Goal: Information Seeking & Learning: Learn about a topic

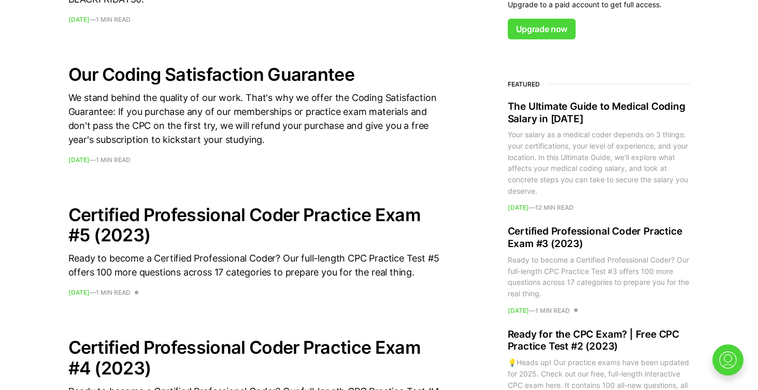
scroll to position [718, 0]
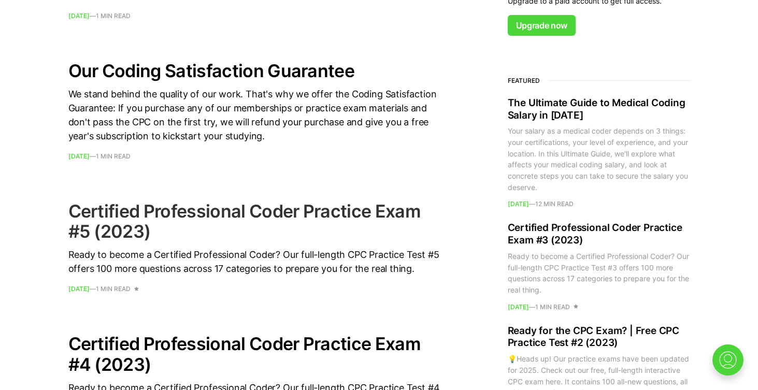
click at [120, 216] on h2 "Certified Professional Coder Practice Exam #5 (2023)" at bounding box center [254, 221] width 373 height 40
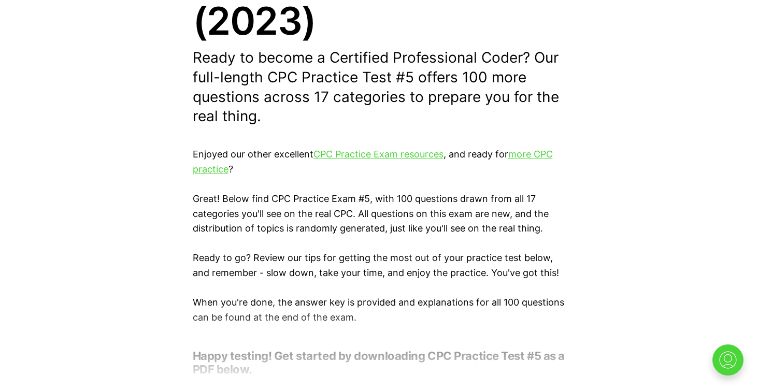
scroll to position [265, 0]
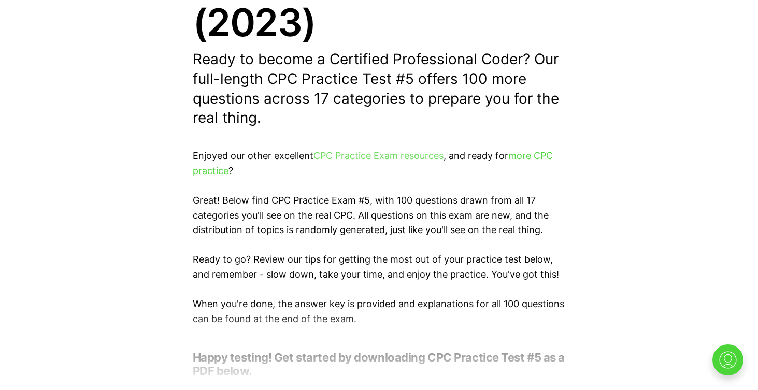
click at [367, 155] on link "CPC Practice Exam resources" at bounding box center [379, 155] width 130 height 11
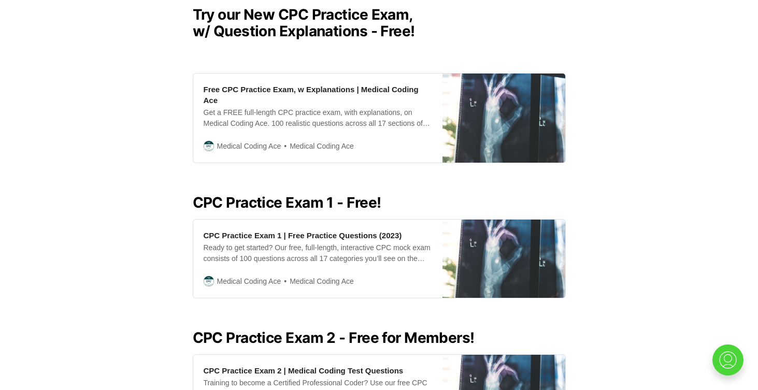
scroll to position [303, 0]
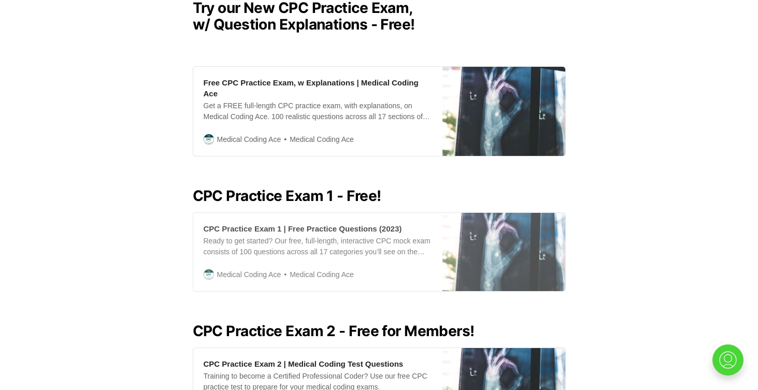
click at [323, 224] on div "CPC Practice Exam 1 | Free Practice Questions (2023)" at bounding box center [303, 228] width 199 height 11
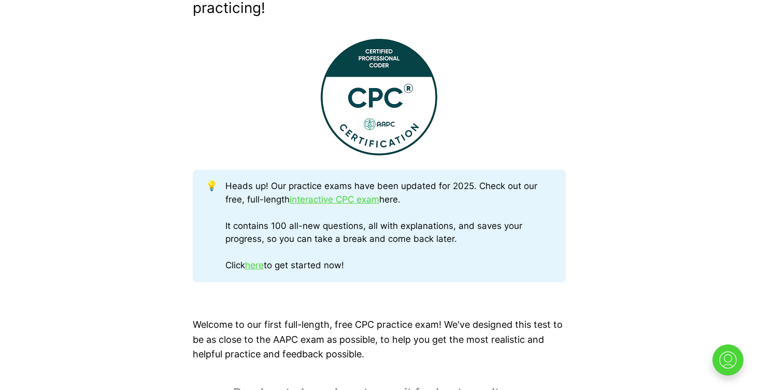
scroll to position [395, 0]
click at [331, 197] on link "interactive CPC exam" at bounding box center [335, 199] width 90 height 10
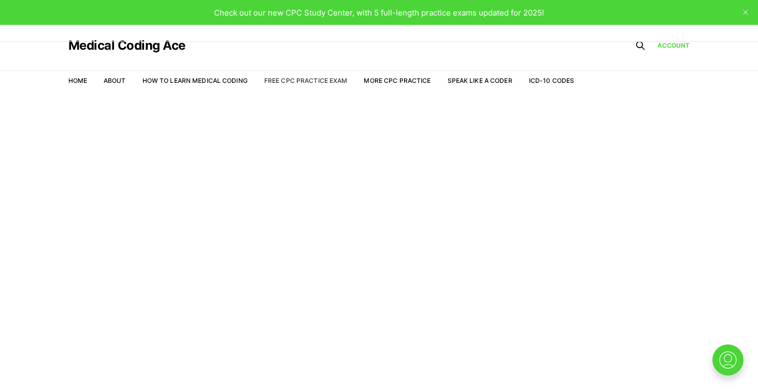
click at [315, 82] on link "Free CPC Practice Exam" at bounding box center [305, 81] width 83 height 8
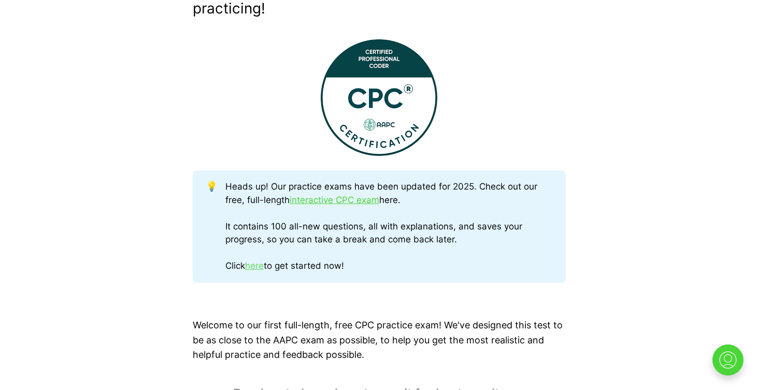
click at [255, 268] on link "here" at bounding box center [254, 266] width 19 height 10
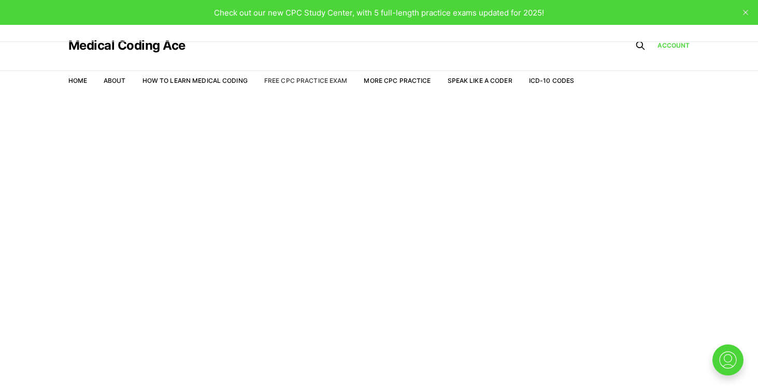
click at [302, 80] on link "Free CPC Practice Exam" at bounding box center [305, 81] width 83 height 8
click at [668, 46] on link "Account" at bounding box center [674, 45] width 33 height 9
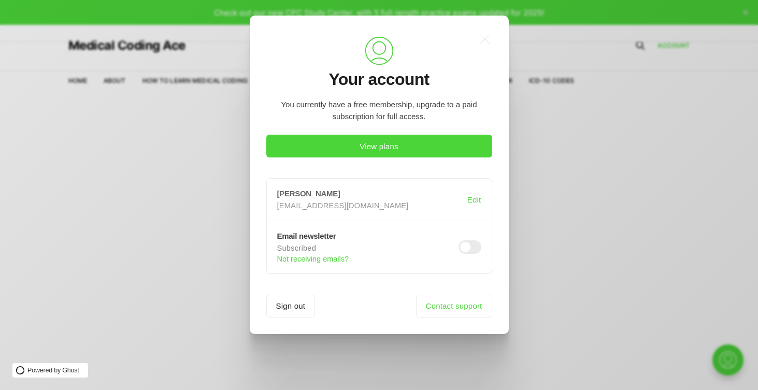
click at [391, 208] on p "carolesimmons963@gmail.com" at bounding box center [370, 206] width 186 height 10
click at [411, 199] on div "Carole Simmons carolesimmons963@gmail.com" at bounding box center [372, 199] width 190 height 21
click at [480, 36] on icon ".a{fill:none;stroke:currentColor;stroke-linecap:round;stroke-linejoin:round;str…" at bounding box center [485, 39] width 23 height 23
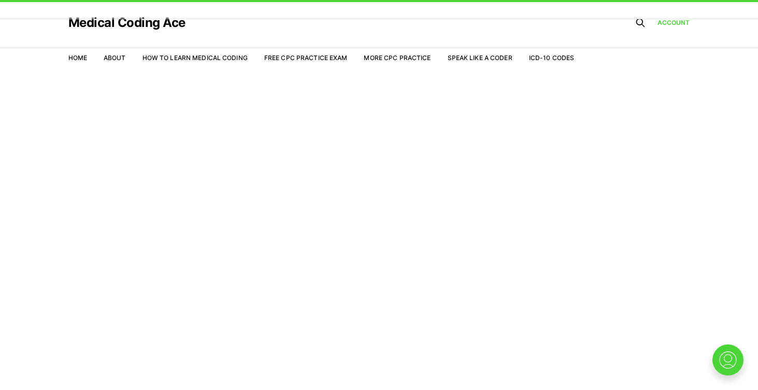
scroll to position [25, 0]
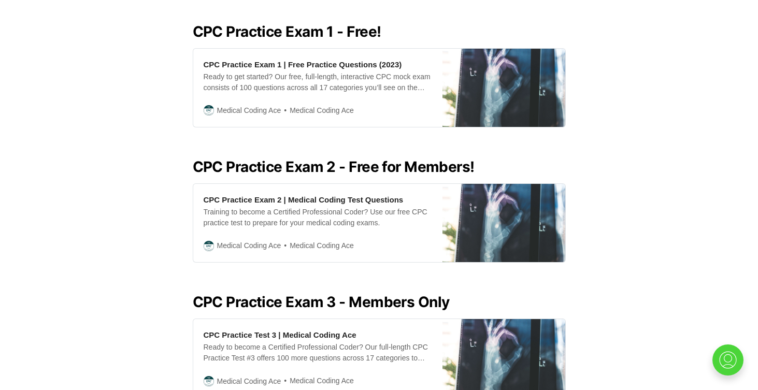
scroll to position [467, 0]
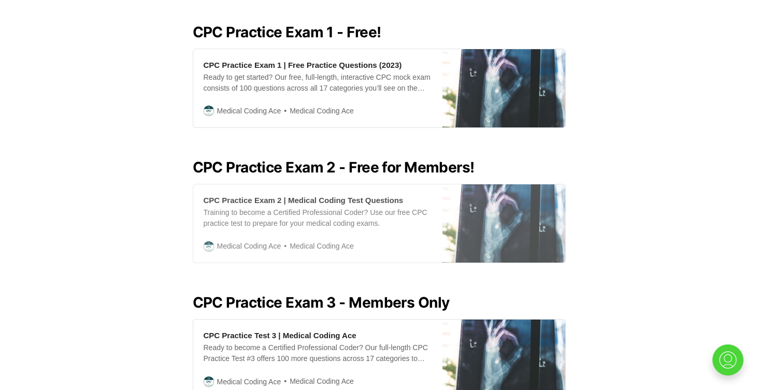
click at [284, 218] on div "Training to become a Certified Professional Coder? Use our free CPC practice te…" at bounding box center [318, 218] width 229 height 22
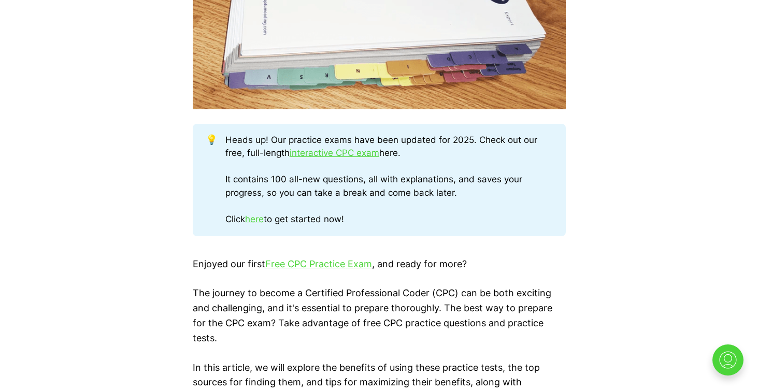
scroll to position [488, 0]
click at [317, 264] on link "Free CPC Practice Exam" at bounding box center [318, 263] width 107 height 11
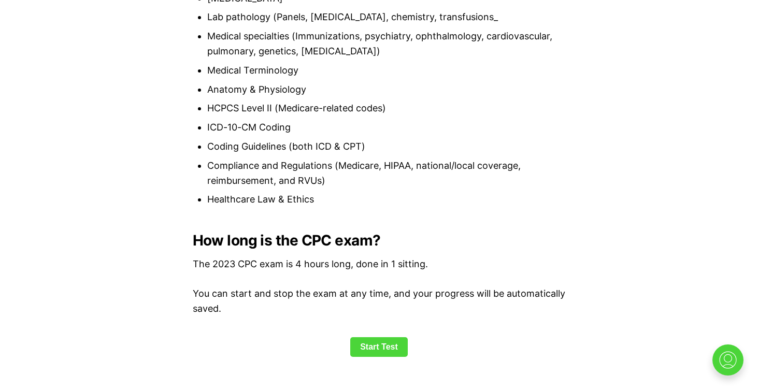
scroll to position [1205, 0]
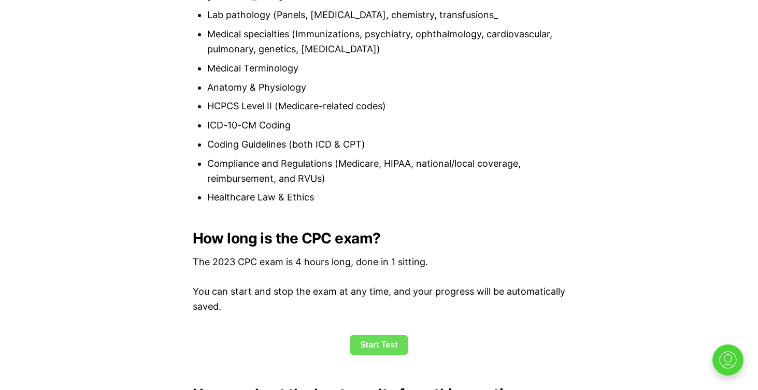
click at [392, 347] on link "Start Test" at bounding box center [379, 345] width 58 height 20
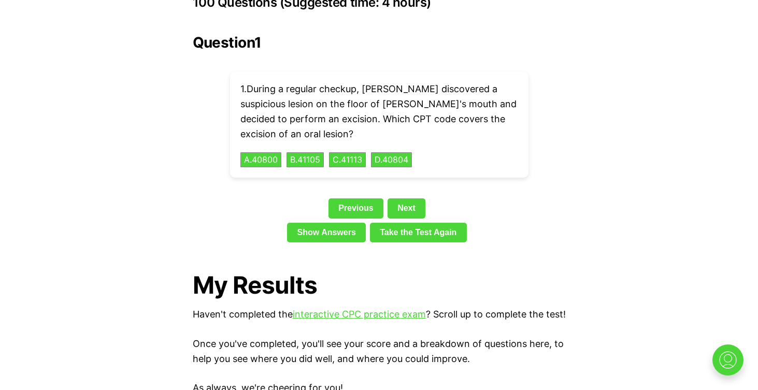
scroll to position [2357, 0]
click at [411, 152] on button "D . 40804" at bounding box center [391, 160] width 43 height 16
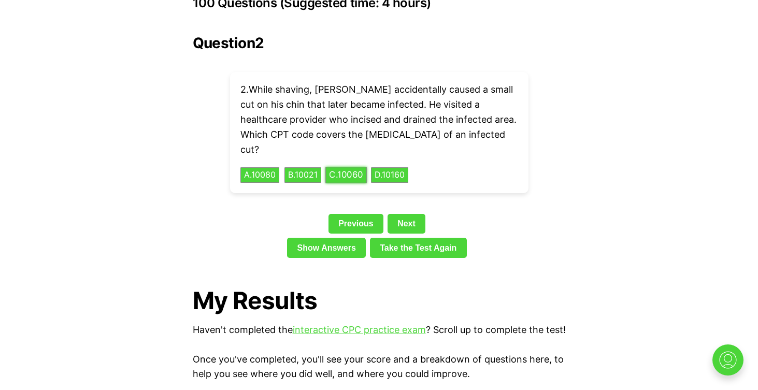
click at [355, 167] on button "C . 10060" at bounding box center [345, 175] width 41 height 16
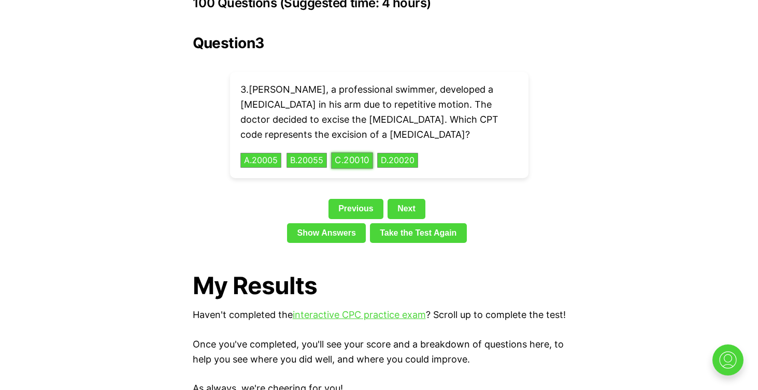
click at [365, 152] on button "C . 20010" at bounding box center [352, 160] width 42 height 16
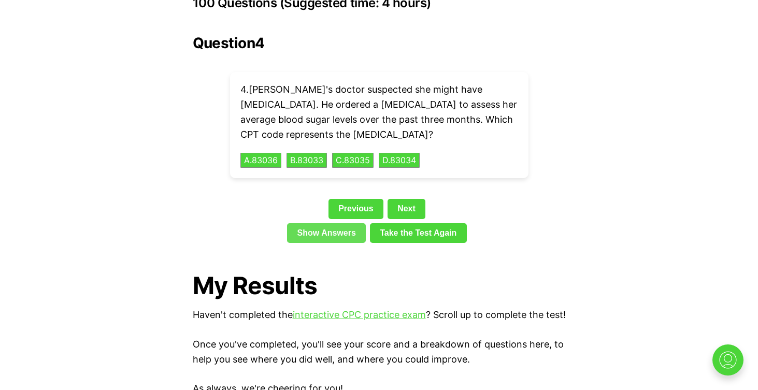
click at [342, 223] on link "Show Answers" at bounding box center [326, 233] width 79 height 20
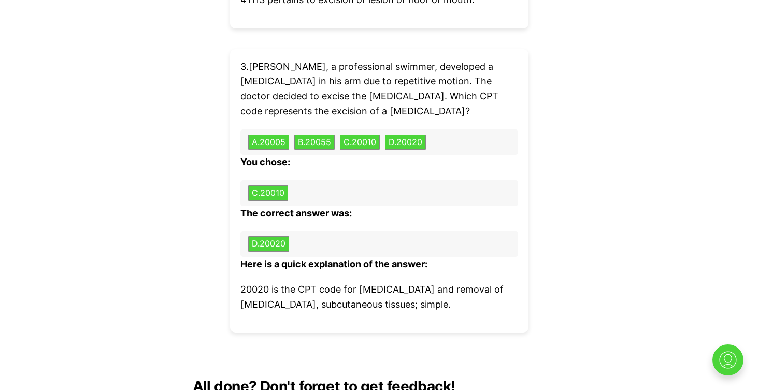
scroll to position [3429, 0]
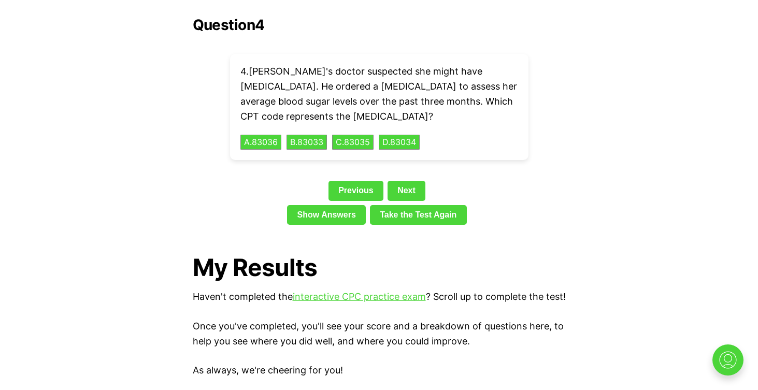
scroll to position [1205, 0]
